Goal: Go to known website: Access a specific website the user already knows

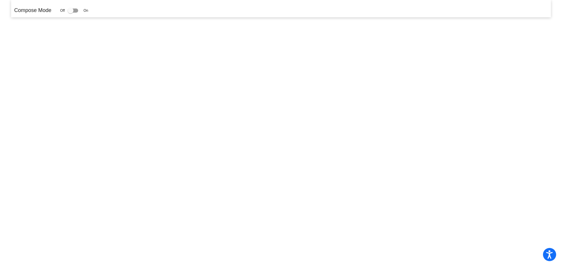
click at [478, 67] on mat-sidenav-content "Compose Mode Off On" at bounding box center [281, 133] width 562 height 267
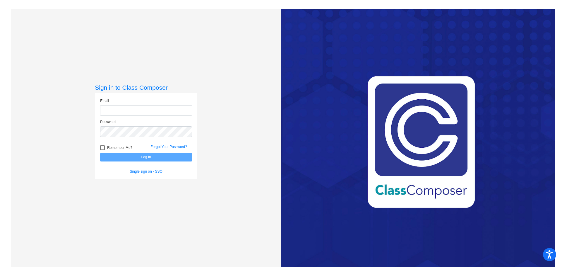
click at [137, 111] on input "email" at bounding box center [146, 110] width 92 height 11
type input "[EMAIL_ADDRESS][DOMAIN_NAME]"
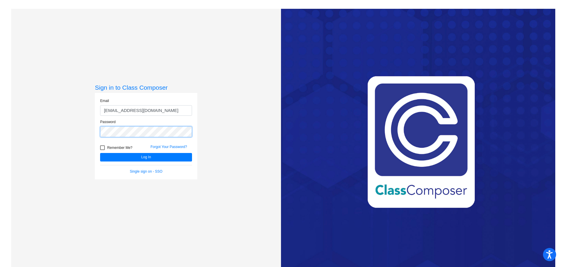
click at [100, 153] on button "Log In" at bounding box center [146, 157] width 92 height 8
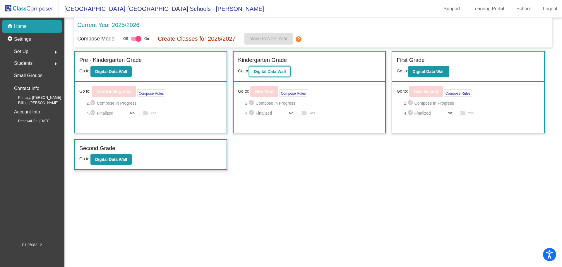
click at [272, 72] on b "Digital Data Wall" at bounding box center [270, 71] width 32 height 5
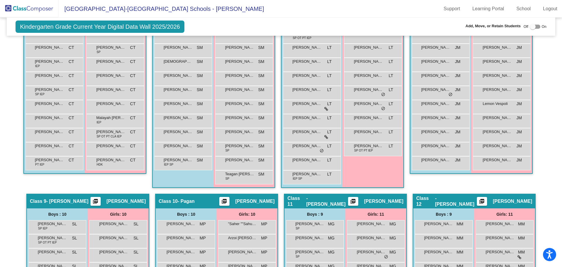
scroll to position [348, 0]
